Goal: Use online tool/utility: Utilize a website feature to perform a specific function

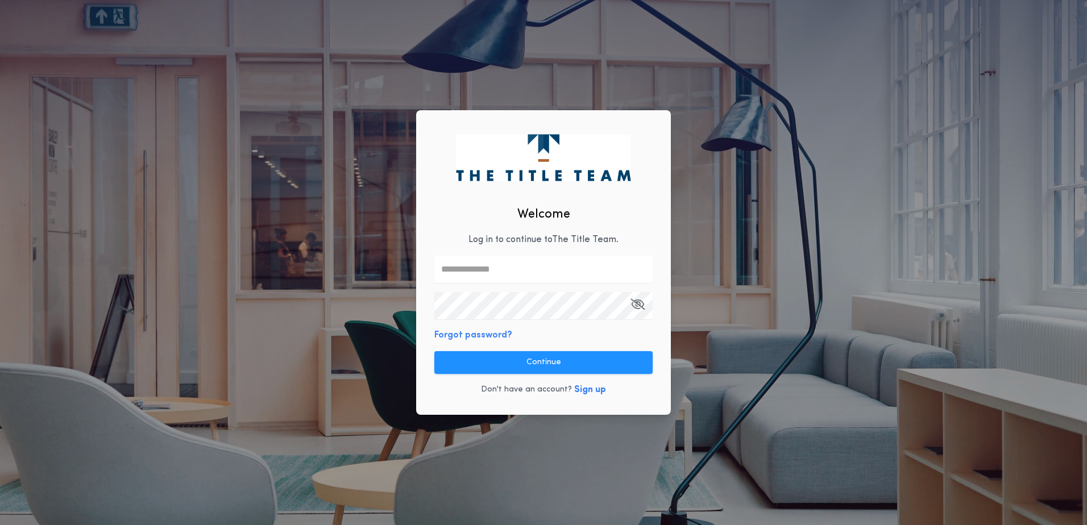
click at [471, 274] on input "text" at bounding box center [543, 269] width 218 height 27
click at [0, 525] on com-1password-button at bounding box center [0, 525] width 0 height 0
click at [476, 270] on input "text" at bounding box center [543, 269] width 218 height 27
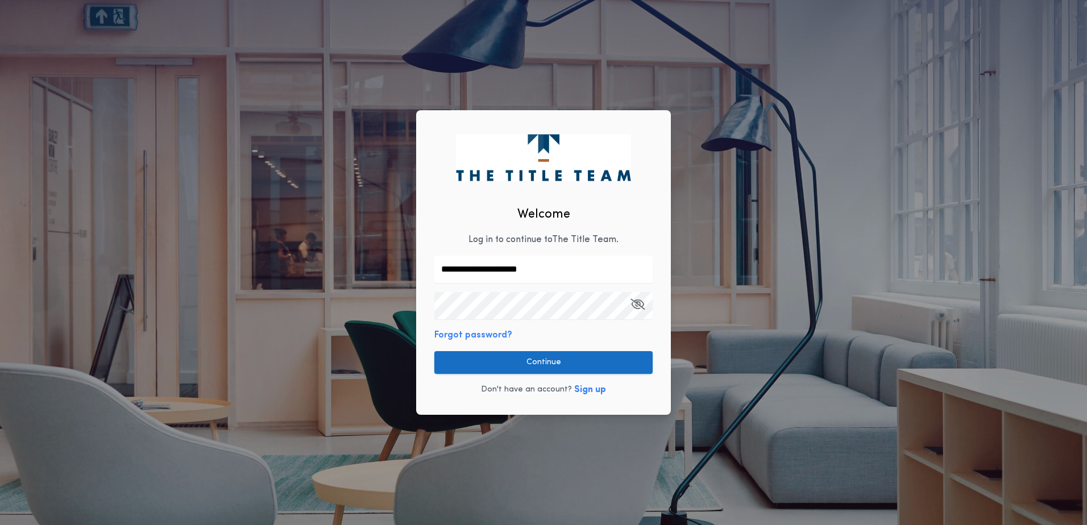
type input "**********"
click at [501, 362] on button "Continue" at bounding box center [543, 362] width 218 height 23
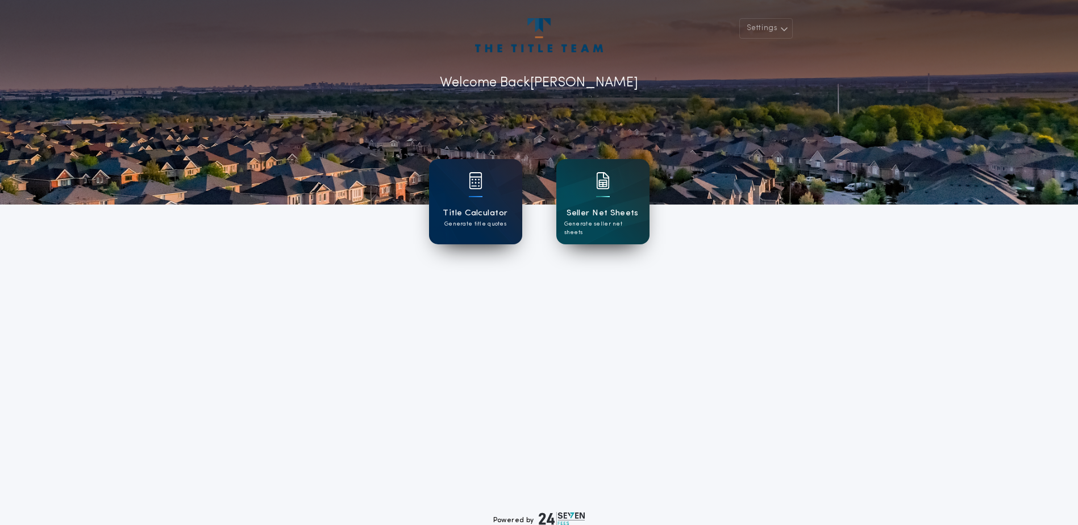
click at [472, 217] on h1 "Title Calculator" at bounding box center [475, 213] width 65 height 13
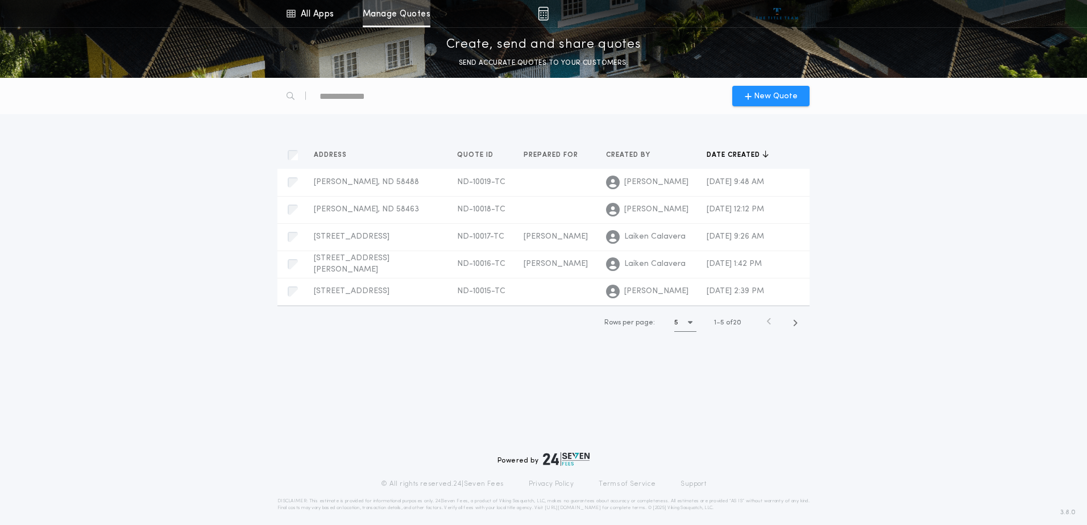
click at [400, 24] on link "Manage Quotes" at bounding box center [397, 13] width 68 height 27
click at [315, 15] on link "All Apps" at bounding box center [309, 13] width 51 height 27
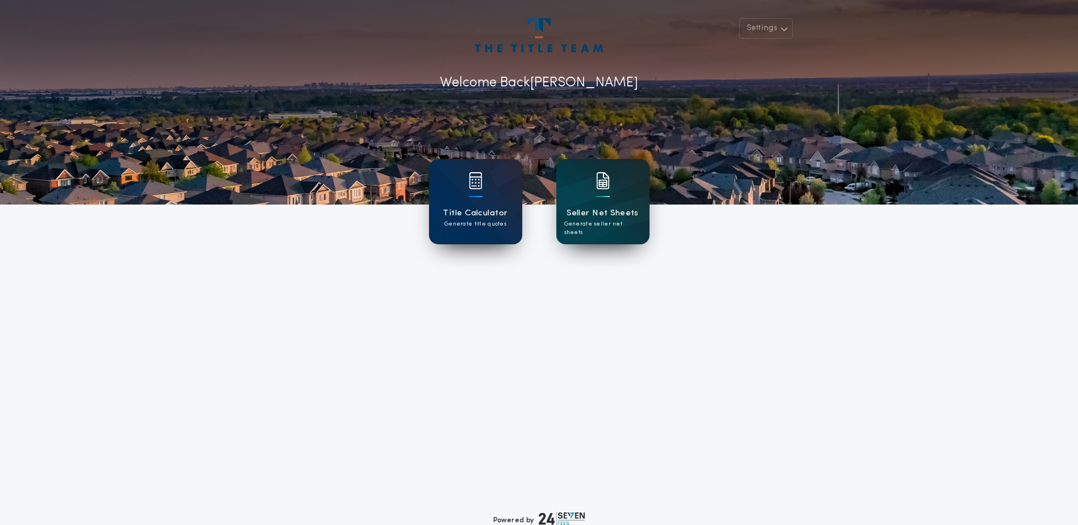
click at [594, 202] on div "Seller Net Sheets Generate seller net sheets" at bounding box center [603, 201] width 93 height 85
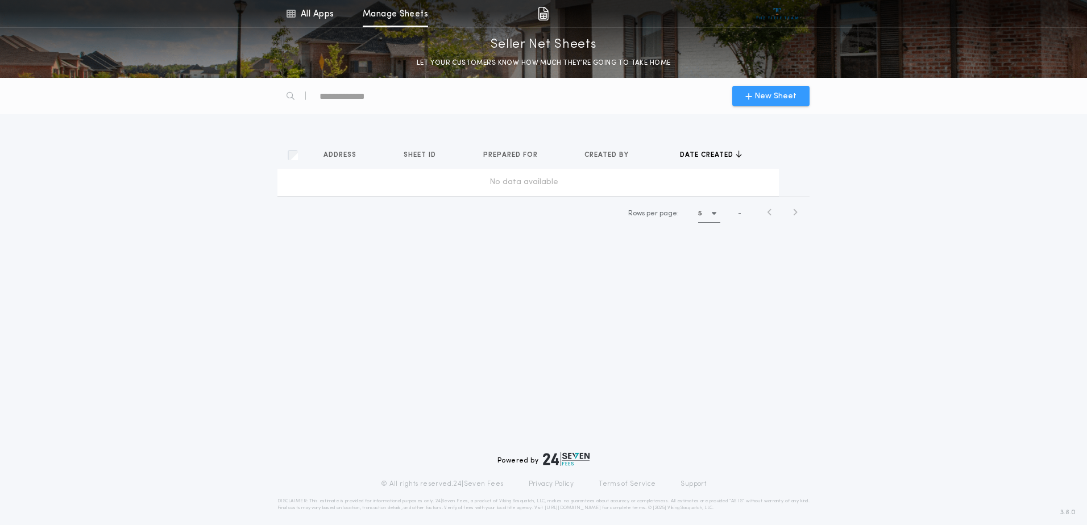
click at [771, 97] on span "New Sheet" at bounding box center [775, 96] width 42 height 12
